Goal: Task Accomplishment & Management: Manage account settings

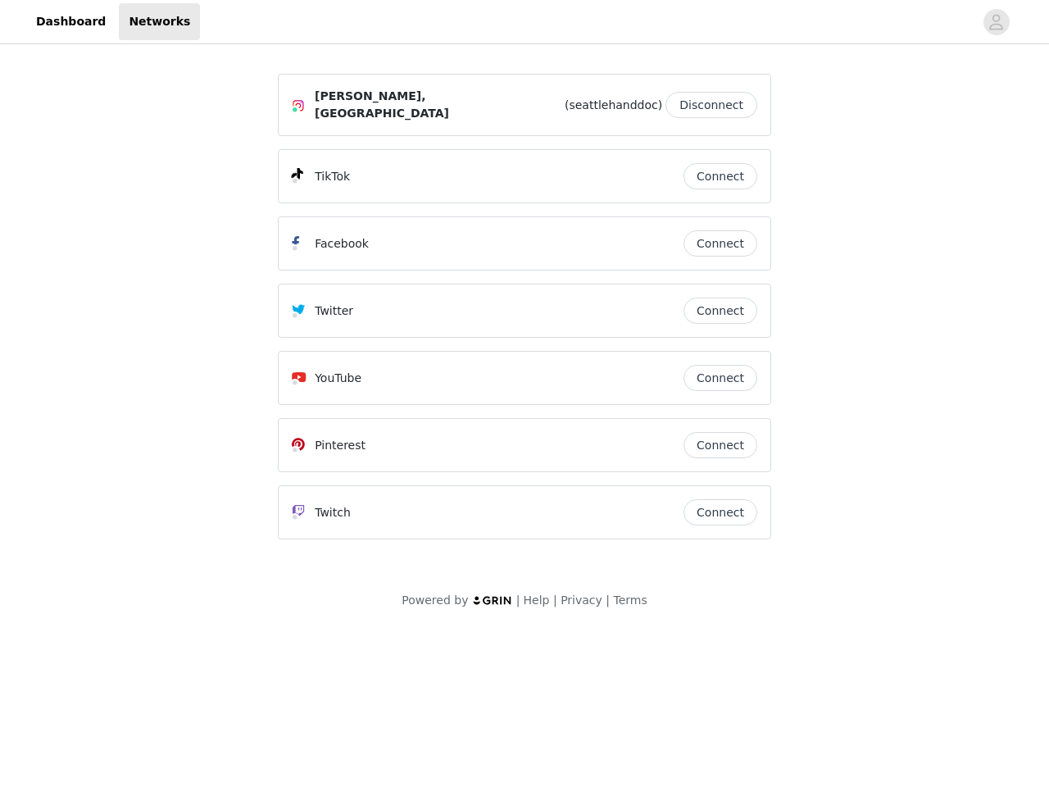
click at [524, 310] on div "Twitter" at bounding box center [488, 311] width 392 height 20
click at [524, 22] on div at bounding box center [586, 21] width 773 height 37
click at [996, 22] on icon "avatar" at bounding box center [996, 22] width 16 height 26
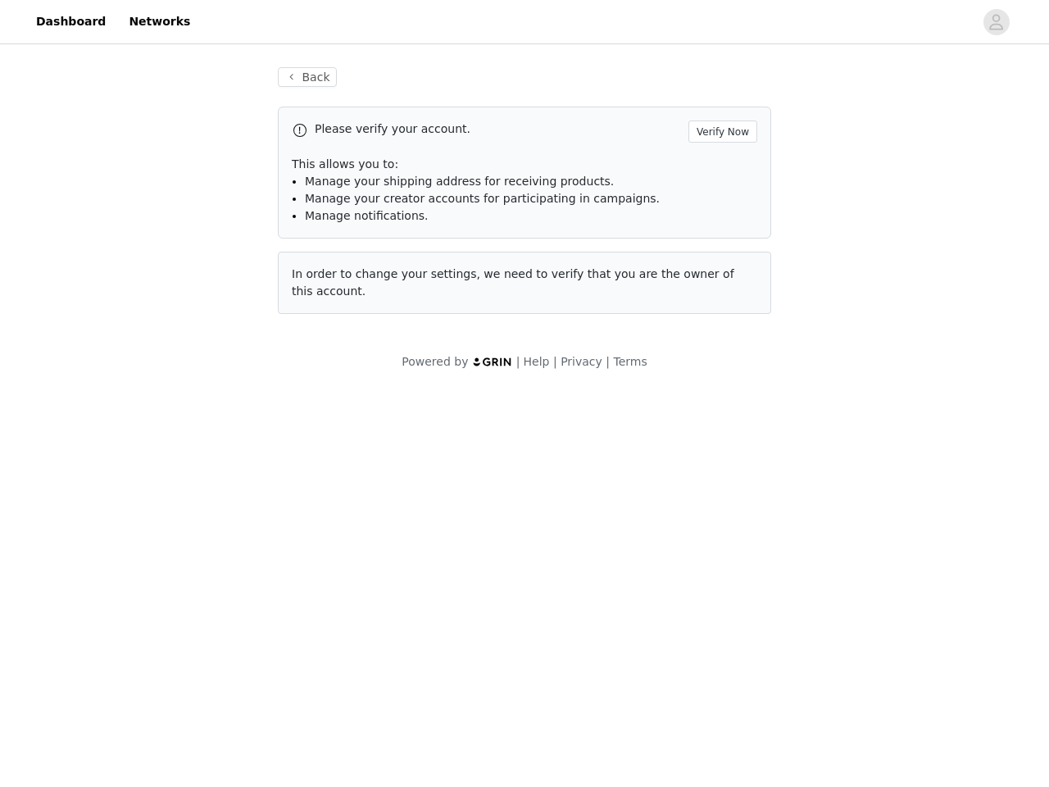
click at [715, 101] on div "Back Please verify your account. Verify Now This allows you to: Manage your shi…" at bounding box center [524, 191] width 533 height 286
click at [720, 168] on p "This allows you to:" at bounding box center [524, 164] width 465 height 17
click at [720, 235] on div "Please verify your account. Verify Now This allows you to: Manage your shipping…" at bounding box center [524, 173] width 493 height 132
click at [720, 302] on div "Back Please verify your account. Verify Now This allows you to: Manage your shi…" at bounding box center [524, 191] width 533 height 286
